Goal: Find contact information

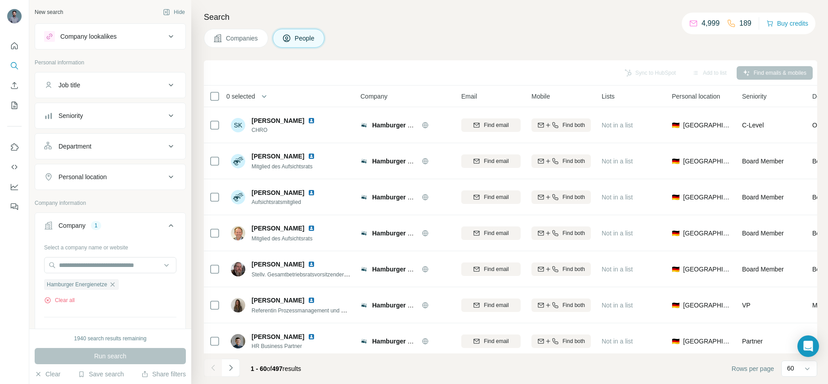
scroll to position [39, 0]
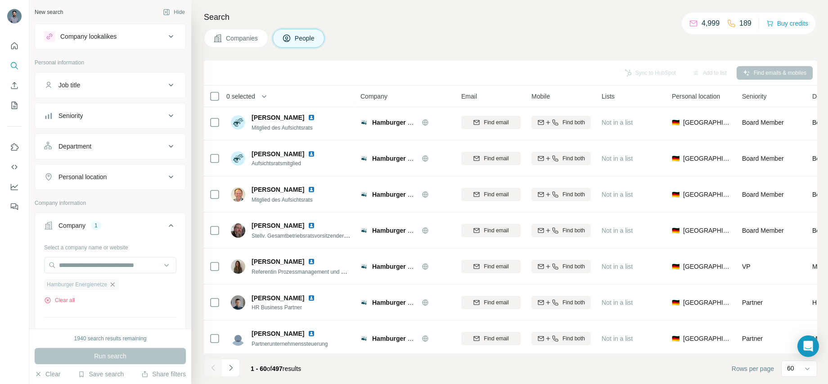
click at [115, 284] on icon "button" at bounding box center [113, 284] width 4 height 4
click at [101, 262] on input "text" at bounding box center [110, 265] width 132 height 16
paste input "**********"
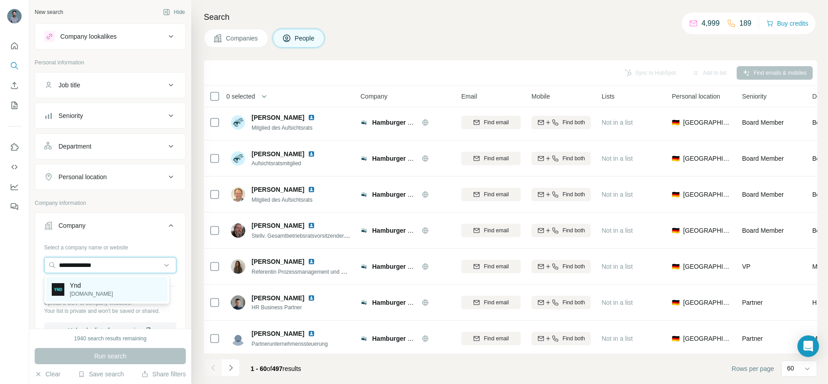
type input "**********"
click at [85, 292] on p "[DOMAIN_NAME]" at bounding box center [91, 294] width 43 height 8
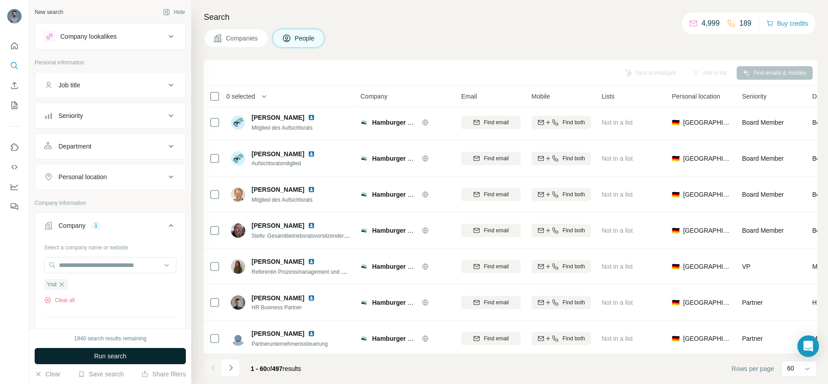
click at [108, 362] on button "Run search" at bounding box center [110, 356] width 151 height 16
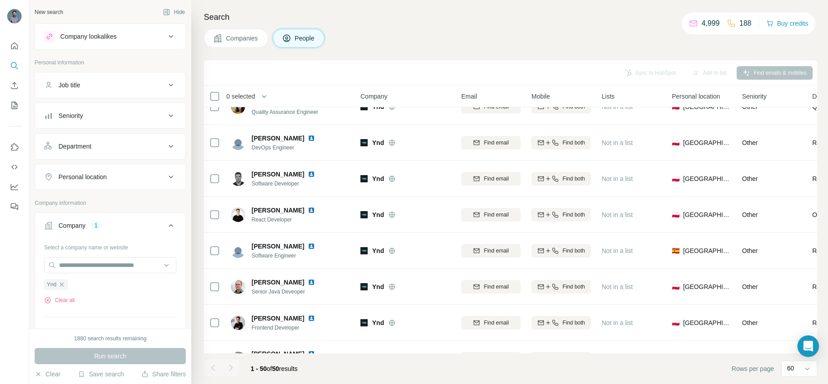
scroll to position [1373, 0]
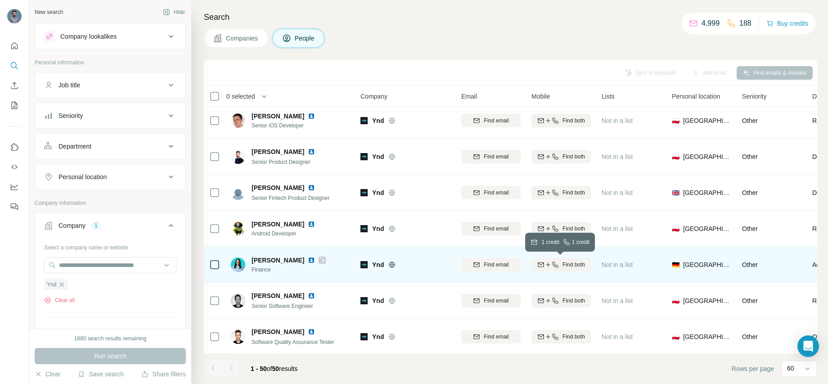
click at [576, 266] on span "Find both" at bounding box center [574, 265] width 23 height 8
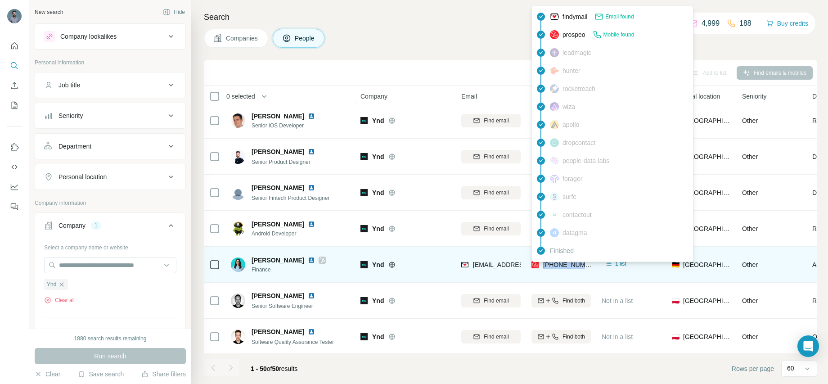
drag, startPoint x: 543, startPoint y: 272, endPoint x: 545, endPoint y: 267, distance: 5.7
click at [545, 267] on div "[PHONE_NUMBER]" at bounding box center [561, 264] width 59 height 25
copy span "[PHONE_NUMBER]"
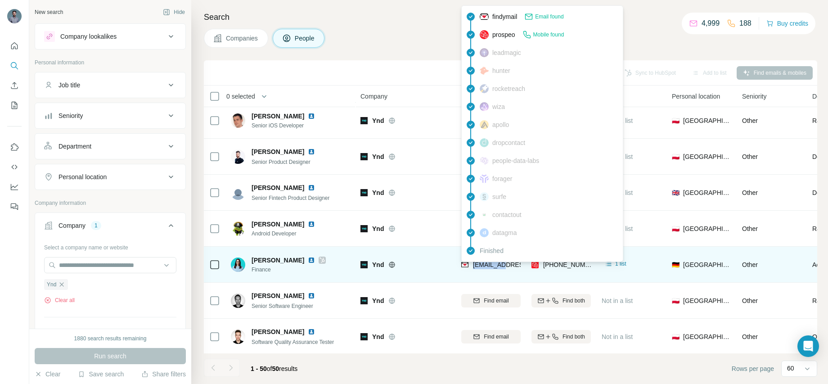
drag, startPoint x: 507, startPoint y: 271, endPoint x: 474, endPoint y: 267, distance: 34.1
click at [474, 267] on div "[EMAIL_ADDRESS][DOMAIN_NAME]" at bounding box center [490, 264] width 59 height 25
copy span "[EMAIL_ADDRESS][DOMAIN_NAME]"
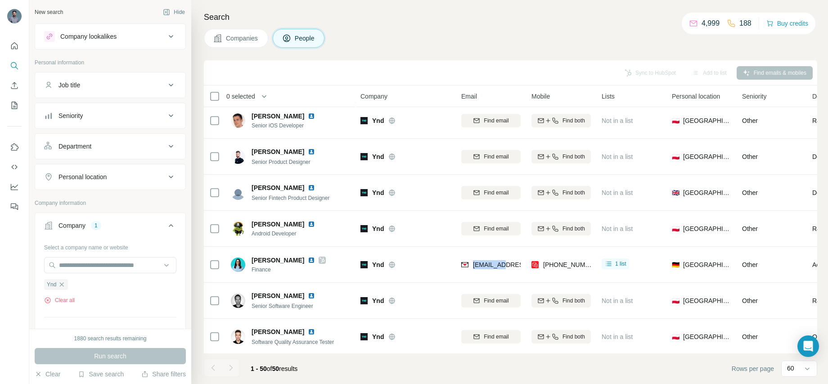
click at [64, 284] on icon "button" at bounding box center [61, 284] width 7 height 7
click at [79, 267] on input "text" at bounding box center [110, 265] width 132 height 16
paste input "**********"
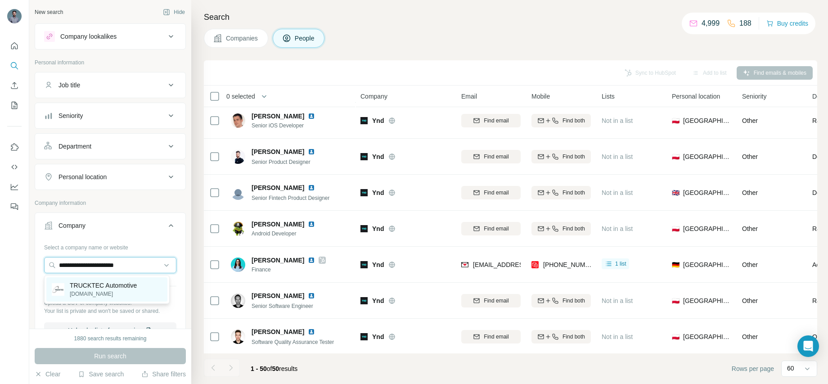
type input "**********"
click at [86, 290] on p "[DOMAIN_NAME]" at bounding box center [103, 294] width 67 height 8
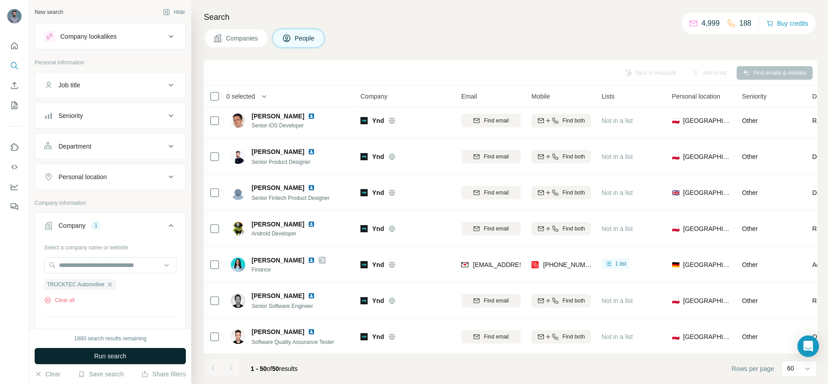
click at [115, 357] on span "Run search" at bounding box center [110, 356] width 32 height 9
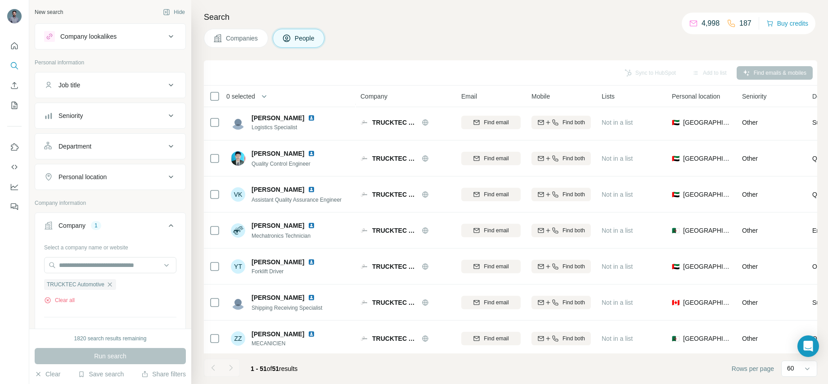
scroll to position [1596, 0]
